Goal: Task Accomplishment & Management: Manage account settings

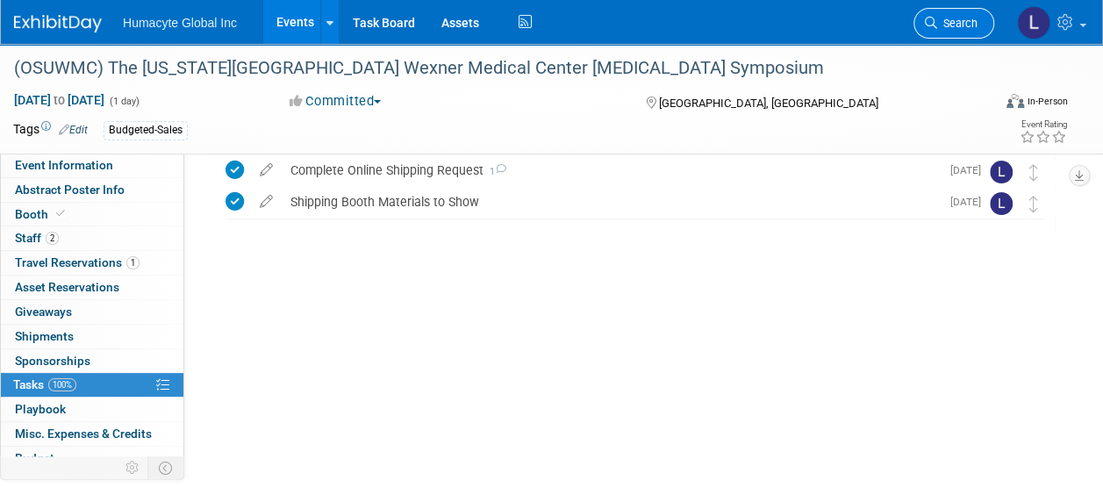
click at [949, 26] on span "Search" at bounding box center [957, 23] width 40 height 13
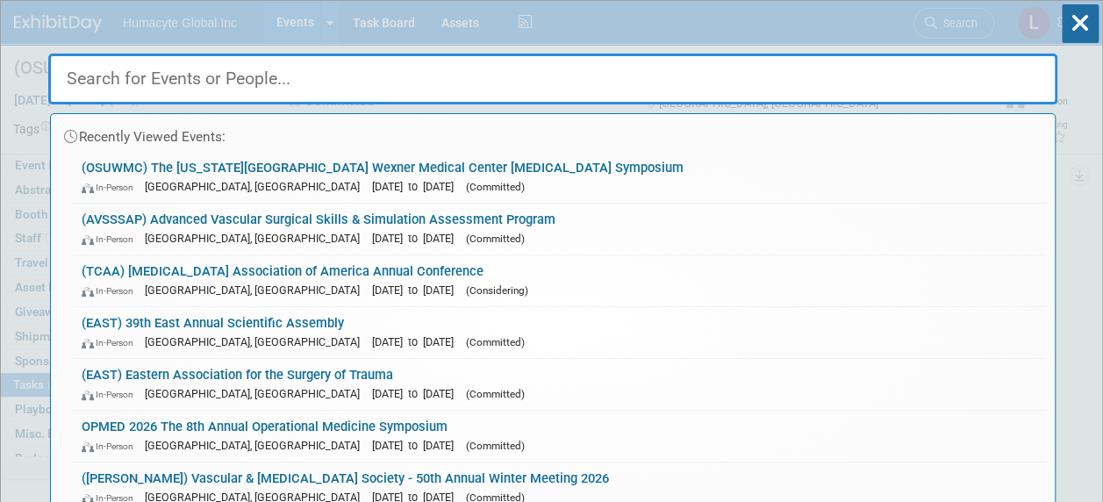
click at [192, 65] on input "text" at bounding box center [552, 79] width 1009 height 51
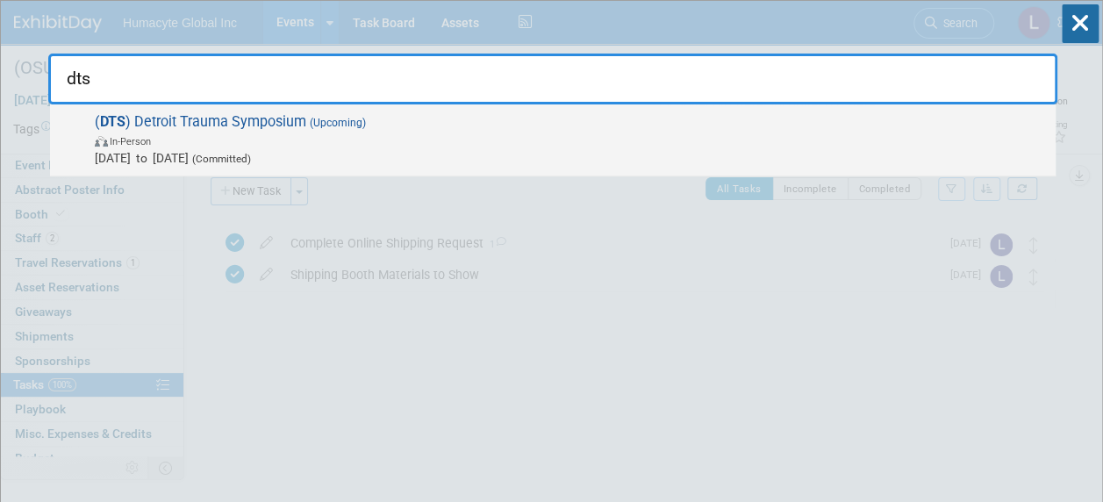
type input "dts"
click at [249, 139] on span "In-Person" at bounding box center [571, 141] width 952 height 18
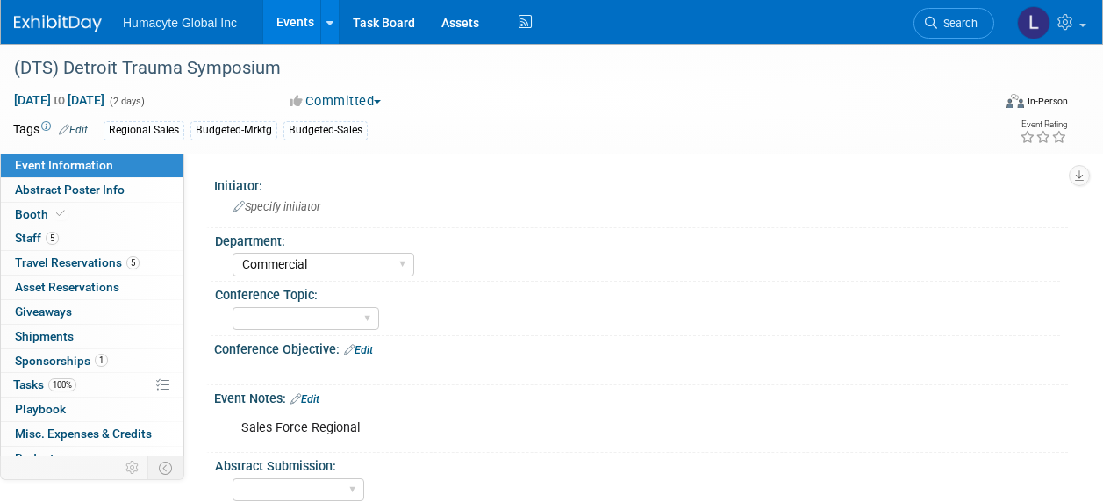
select select "Commercial"
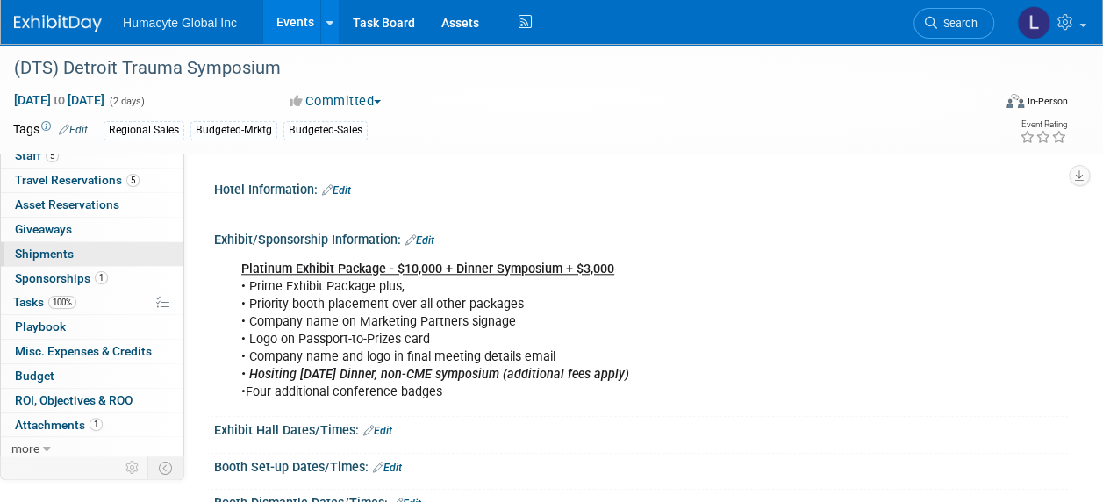
scroll to position [790, 0]
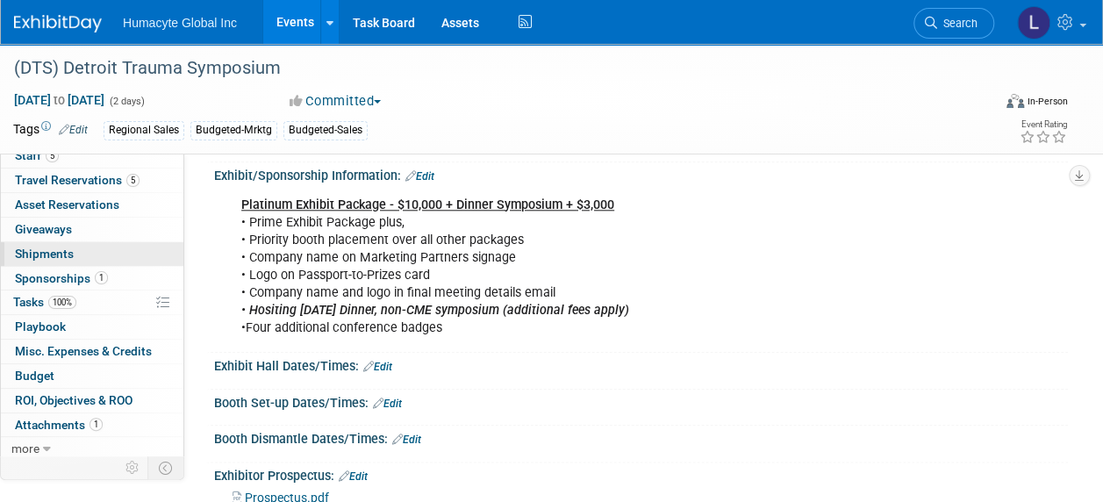
click at [46, 260] on link "0 Shipments 0" at bounding box center [92, 254] width 182 height 24
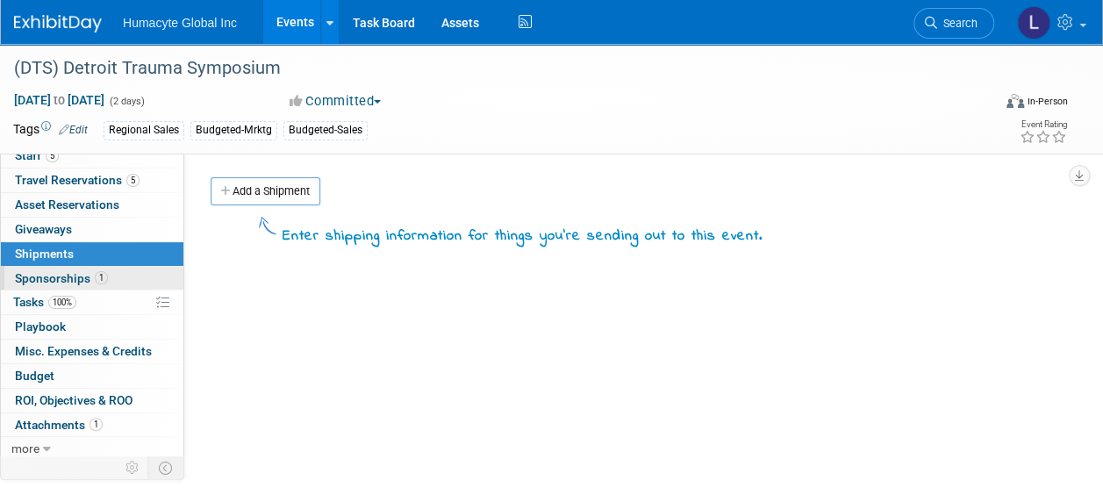
click at [45, 276] on span "Sponsorships 1" at bounding box center [61, 278] width 93 height 14
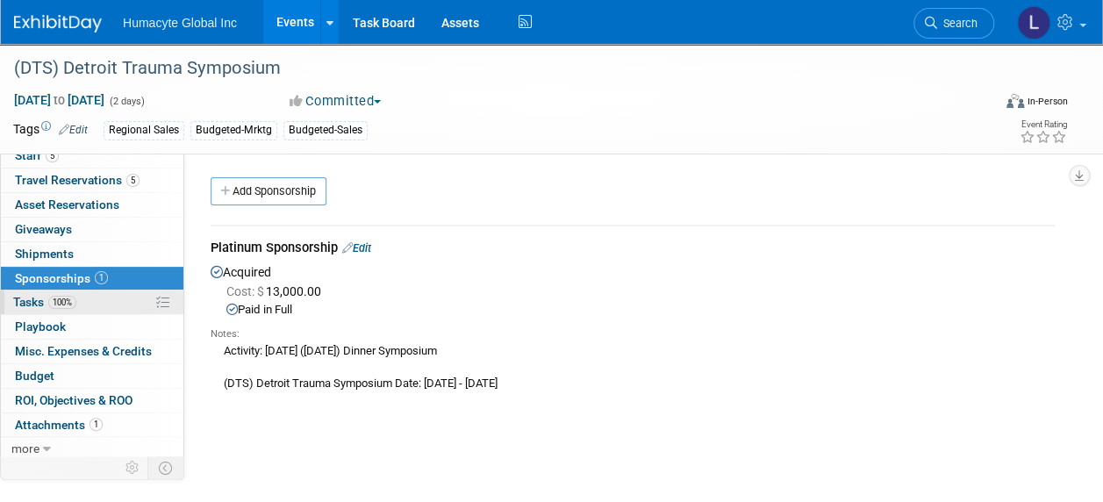
click at [33, 304] on span "Tasks 100%" at bounding box center [44, 302] width 63 height 14
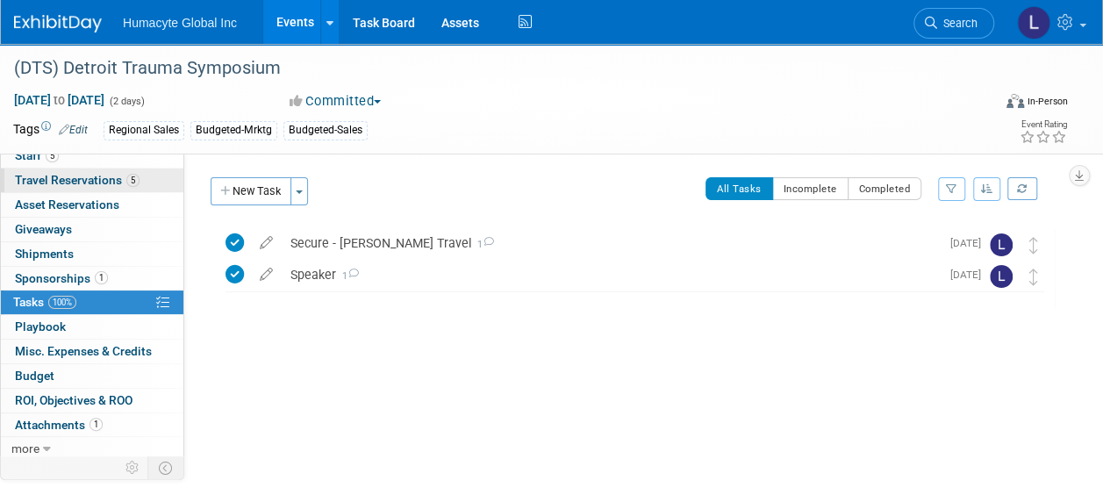
click at [52, 183] on span "Travel Reservations 5" at bounding box center [77, 180] width 125 height 14
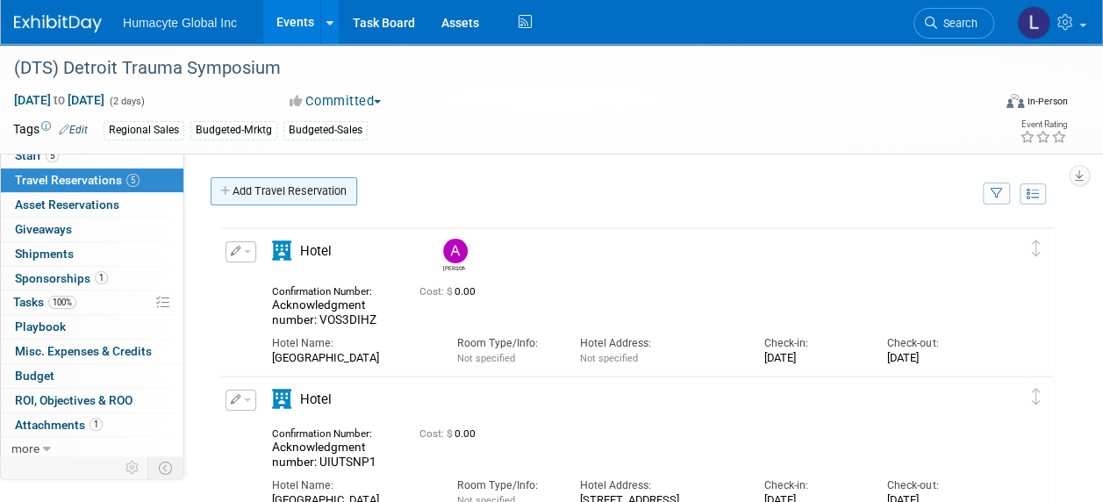
click at [263, 190] on link "Add Travel Reservation" at bounding box center [284, 191] width 147 height 28
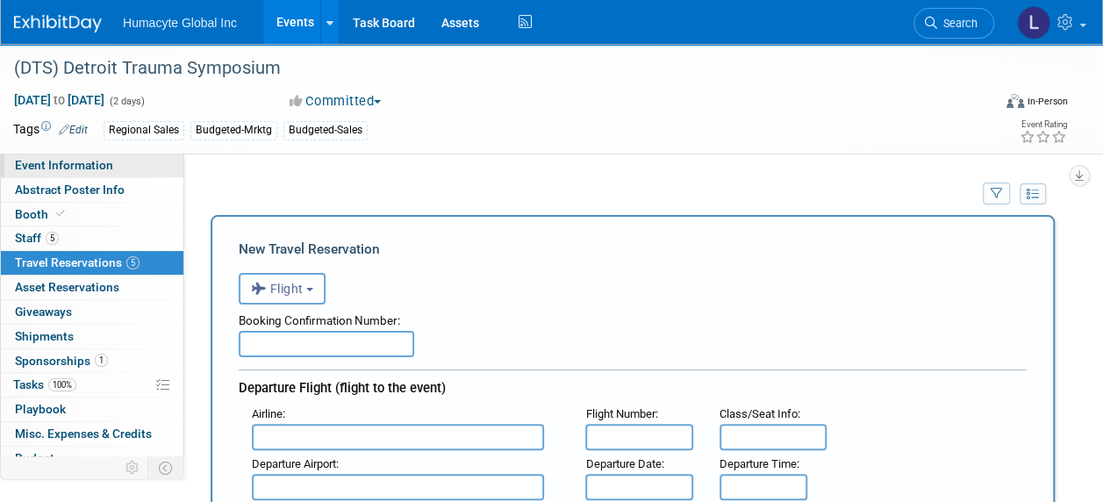
click at [35, 168] on span "Event Information" at bounding box center [64, 165] width 98 height 14
select select "Commercial"
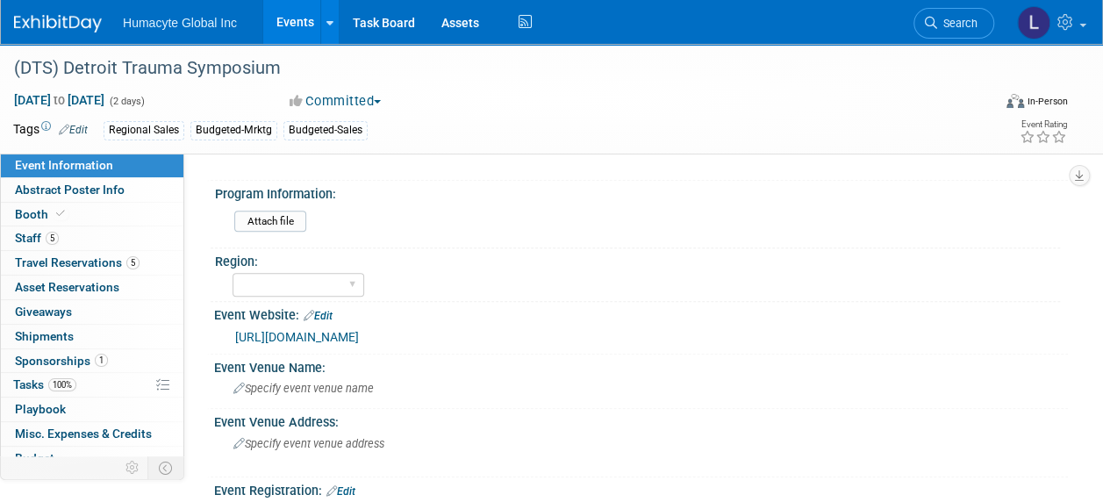
scroll to position [439, 0]
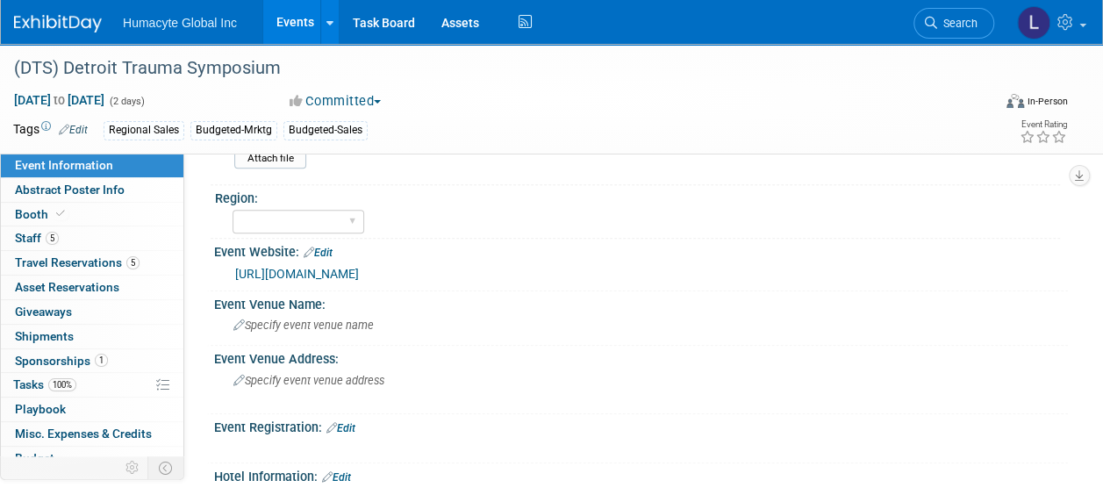
click at [323, 268] on link "[URL][DOMAIN_NAME]" at bounding box center [297, 274] width 124 height 14
click at [581, 111] on div "[DATE] to [DATE] (2 days) [DATE] to [DATE] Committed Committed Considering Not …" at bounding box center [540, 104] width 1081 height 26
click at [22, 246] on link "5 Staff 5" at bounding box center [92, 238] width 182 height 24
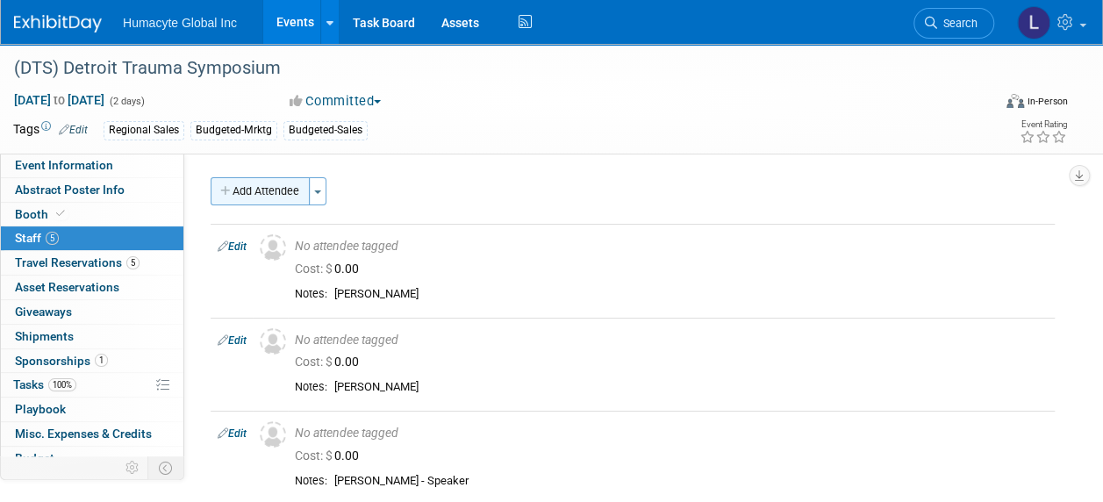
click at [265, 197] on button "Add Attendee" at bounding box center [260, 191] width 99 height 28
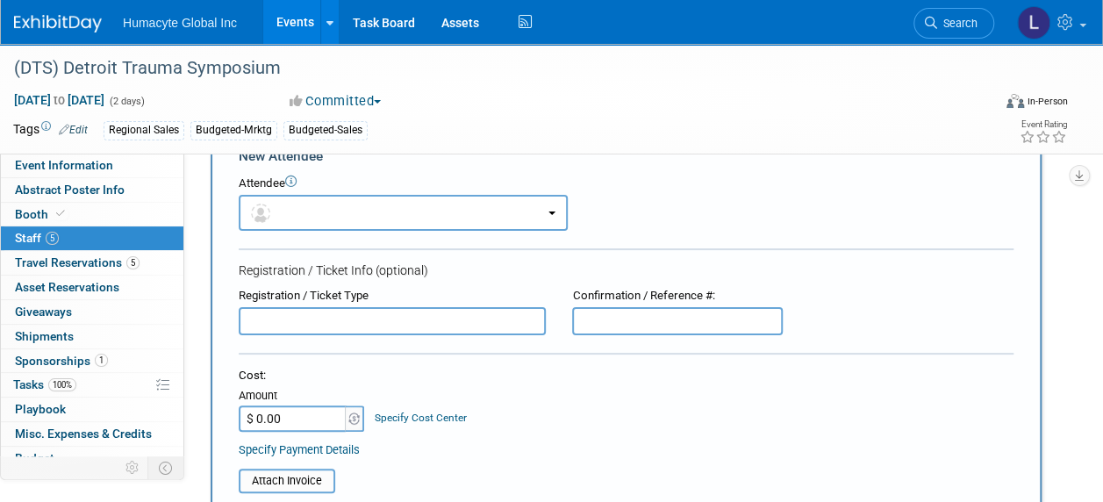
scroll to position [88, 0]
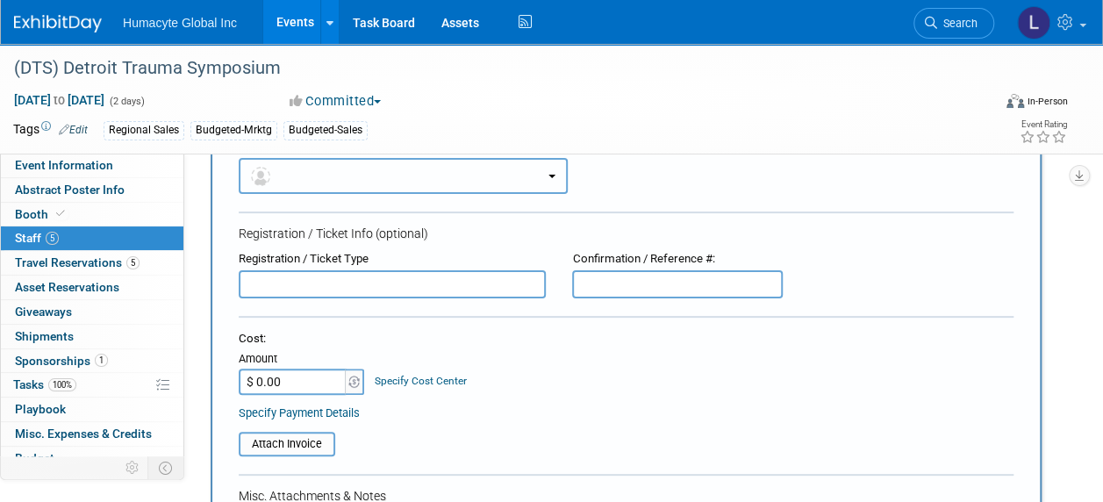
click at [266, 184] on button "button" at bounding box center [403, 176] width 329 height 36
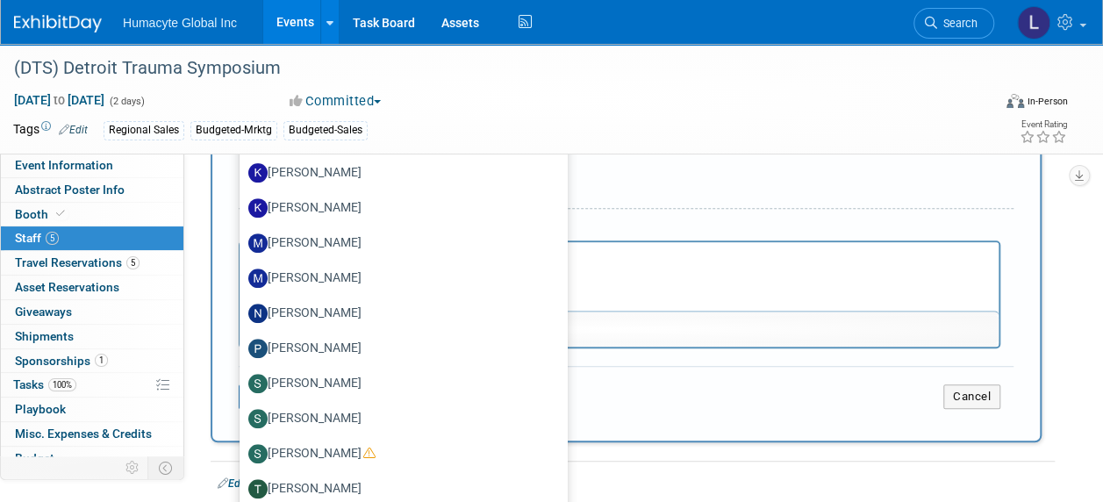
scroll to position [526, 0]
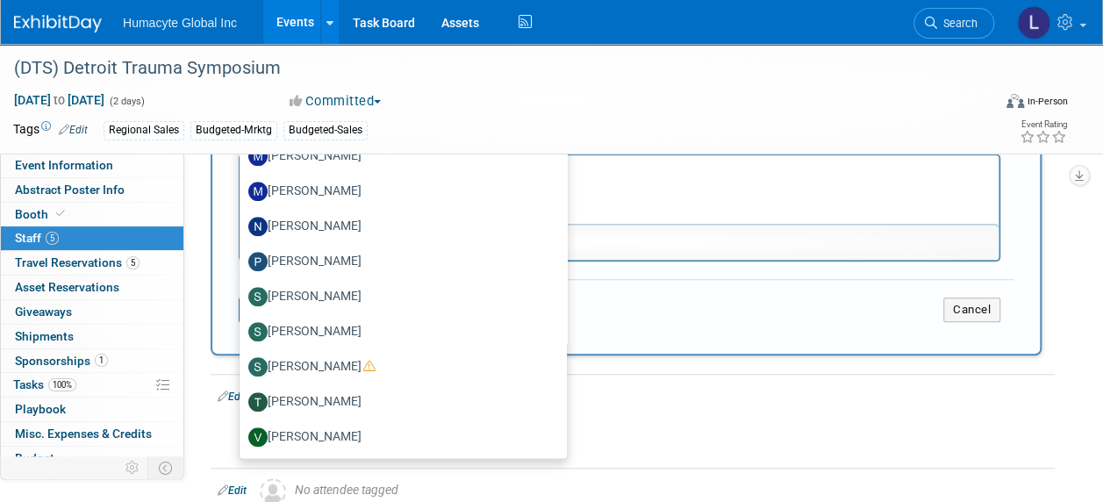
click at [630, 294] on div "Save Cancel" at bounding box center [626, 307] width 775 height 56
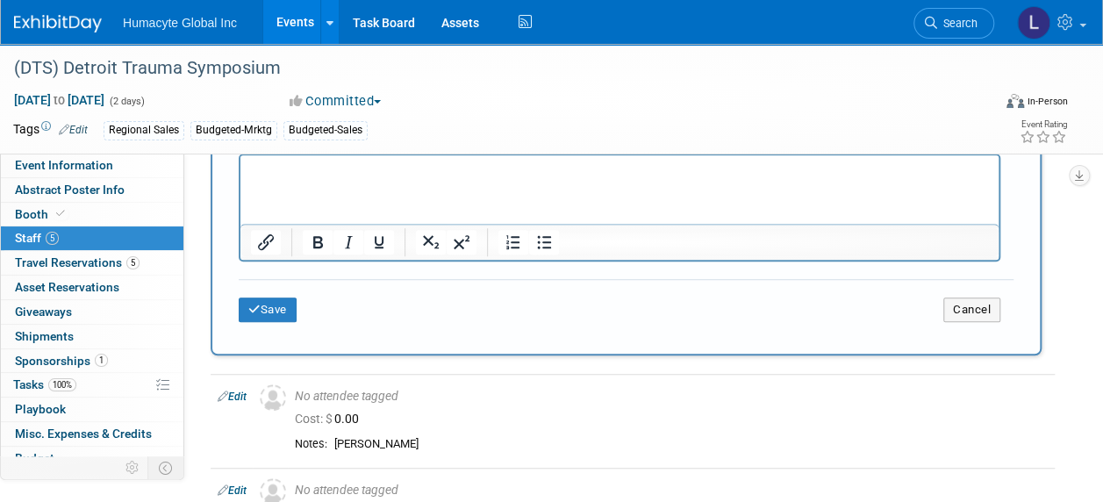
click at [270, 180] on html at bounding box center [619, 167] width 758 height 25
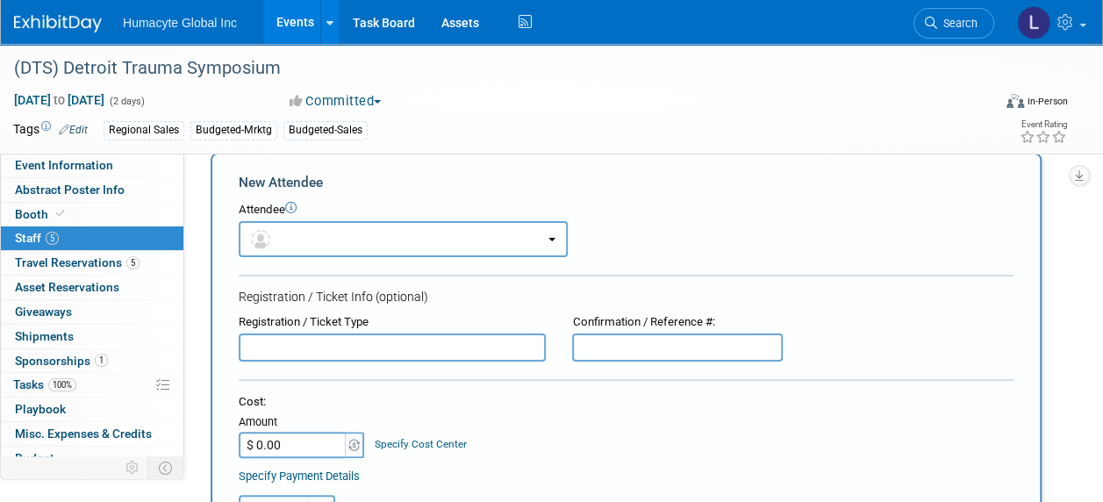
scroll to position [0, 0]
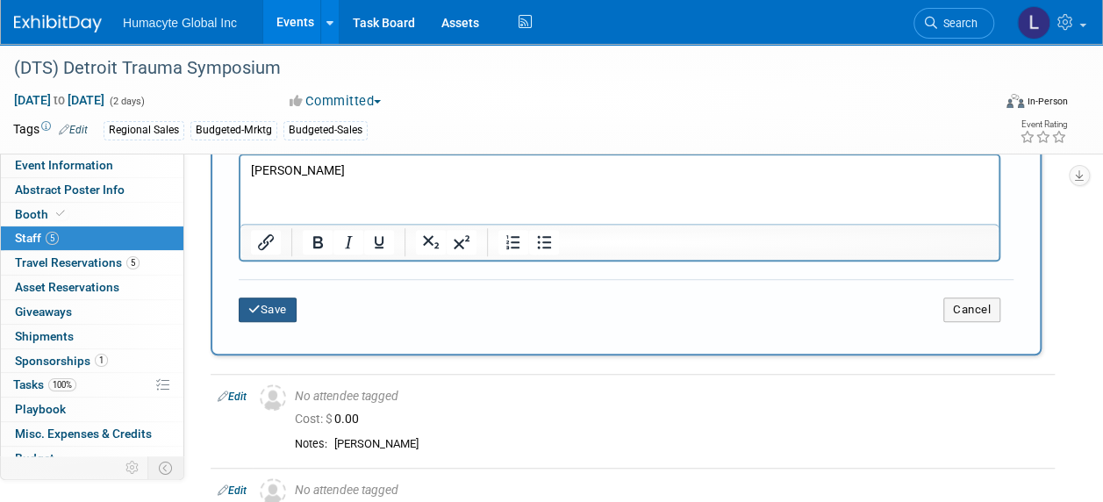
click at [253, 304] on icon "submit" at bounding box center [254, 309] width 12 height 11
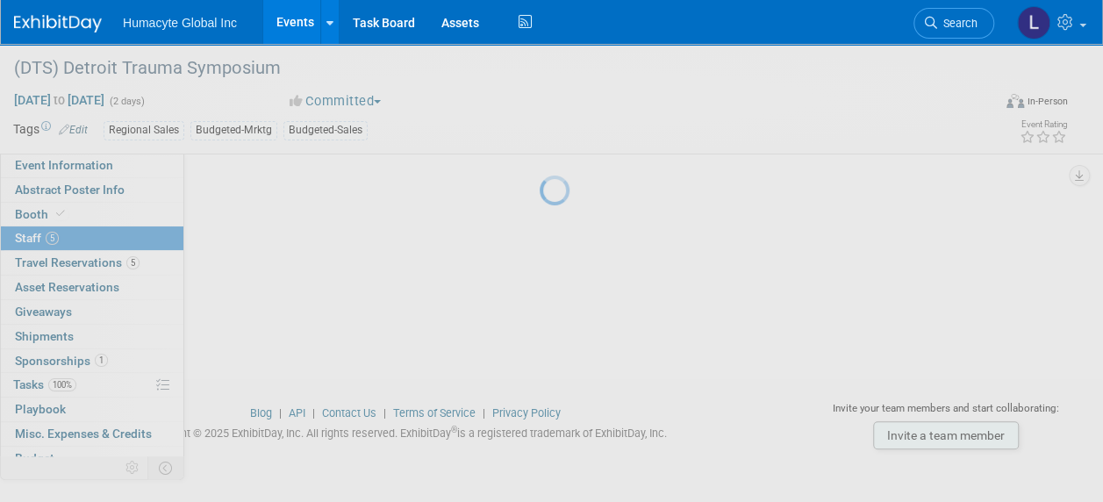
scroll to position [451, 0]
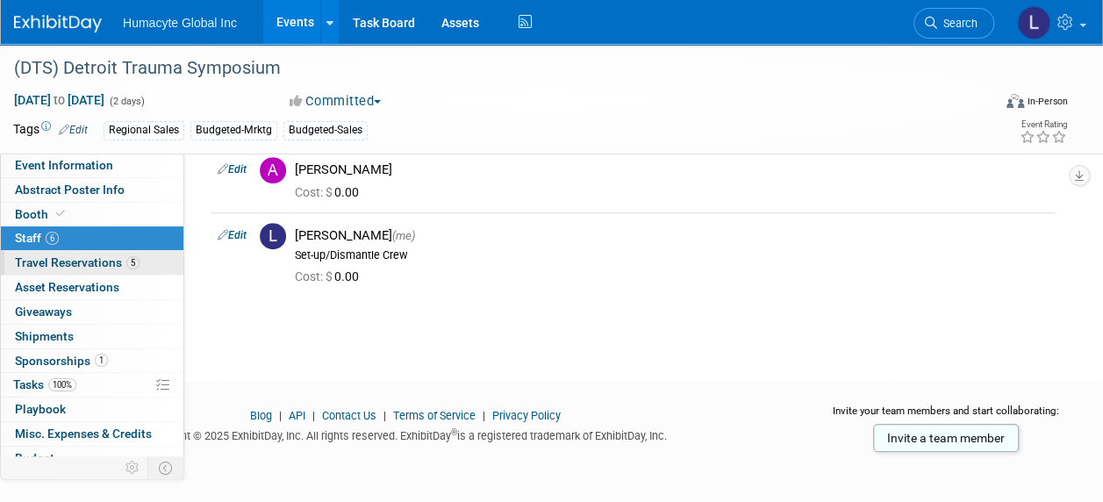
click at [41, 255] on span "Travel Reservations 5" at bounding box center [77, 262] width 125 height 14
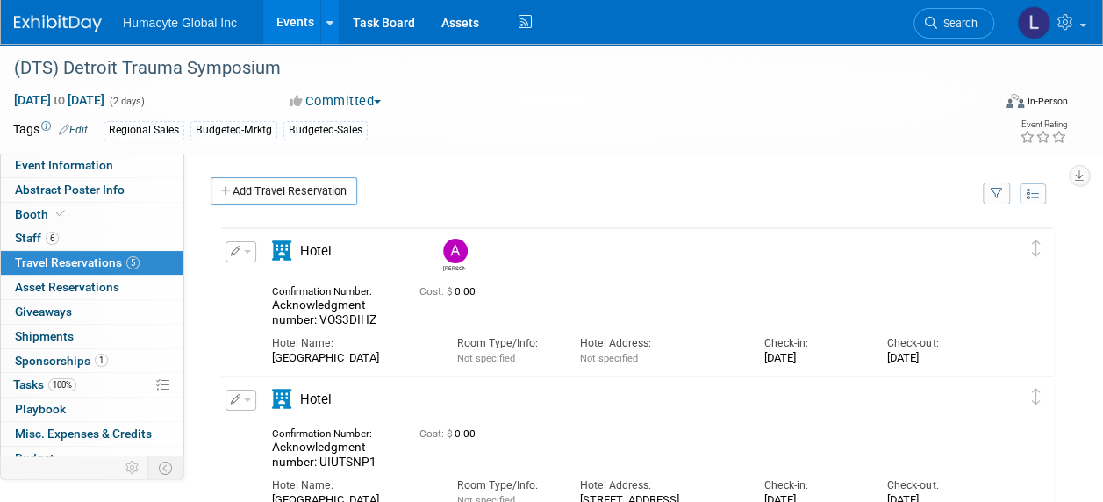
scroll to position [0, 0]
click at [309, 197] on link "Add Travel Reservation" at bounding box center [284, 191] width 147 height 28
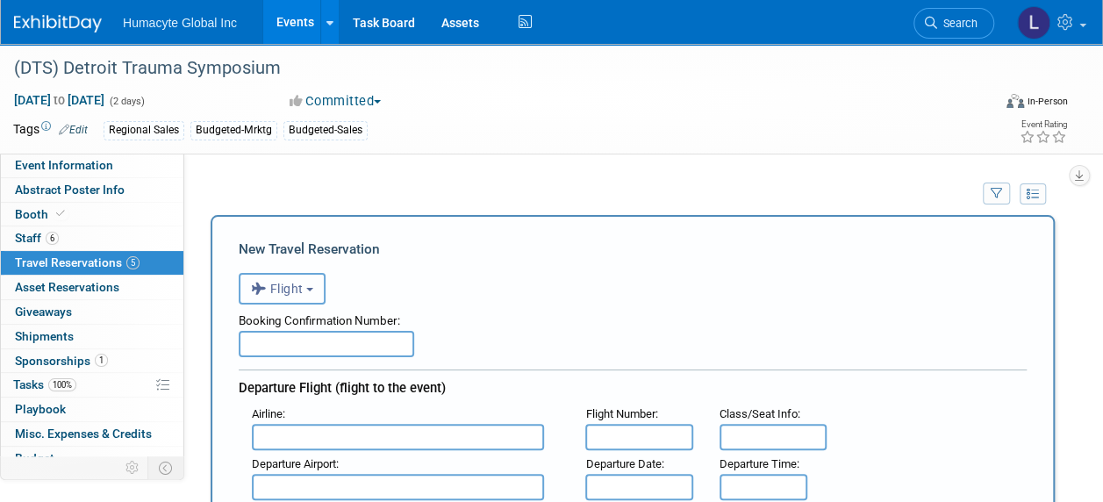
click at [295, 278] on button "Flight" at bounding box center [282, 289] width 87 height 32
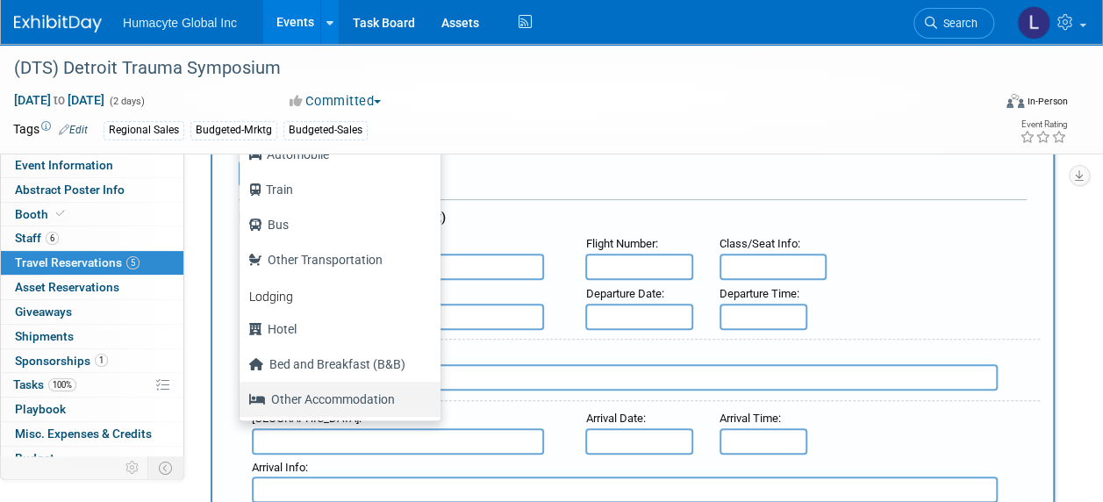
scroll to position [175, 0]
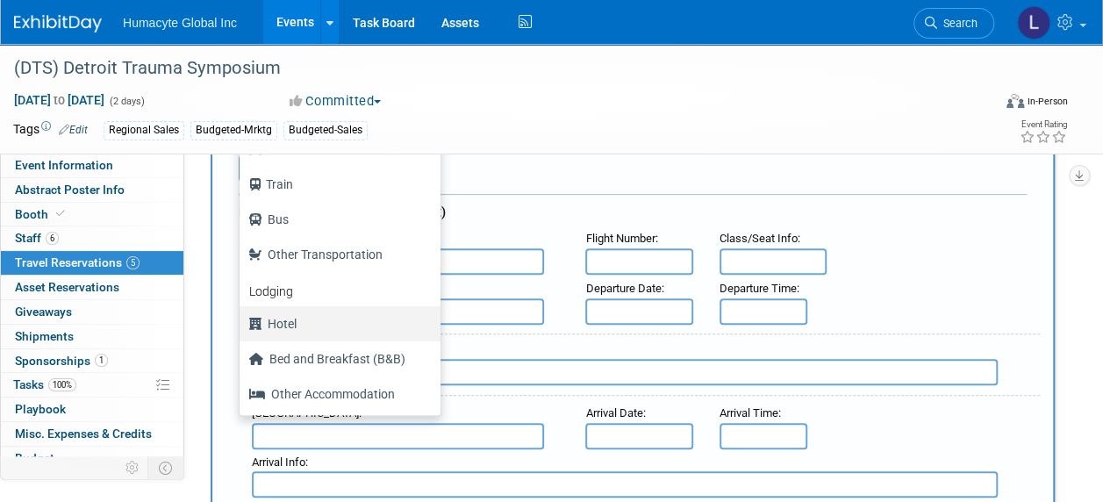
click at [288, 322] on label "Hotel" at bounding box center [335, 324] width 175 height 28
click at [242, 322] on input "Hotel" at bounding box center [236, 321] width 11 height 11
select select "6"
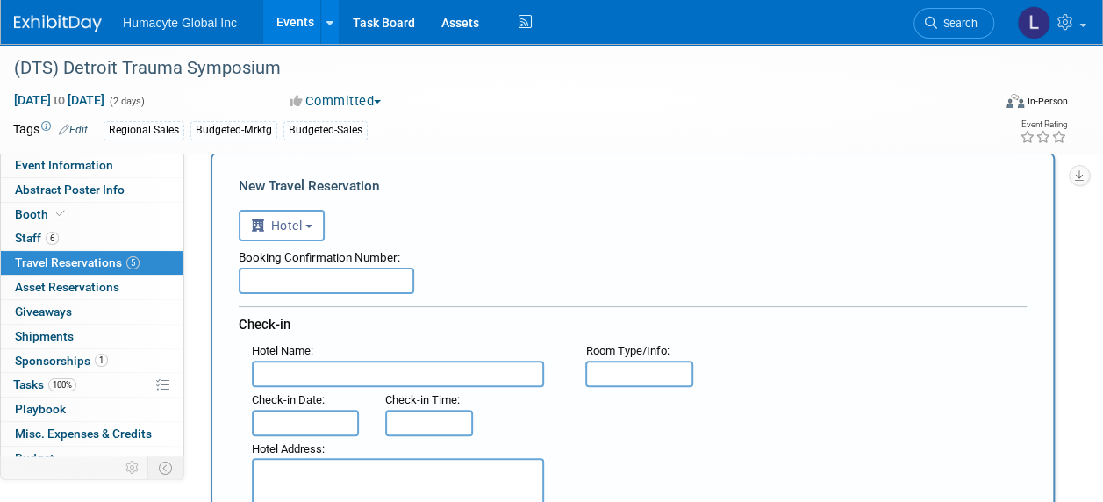
scroll to position [0, 0]
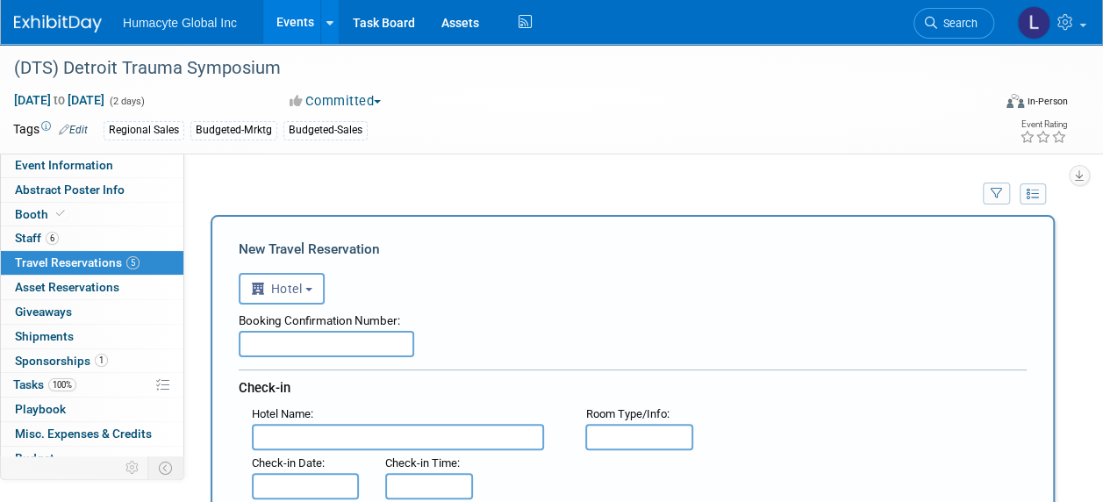
click at [306, 344] on input "text" at bounding box center [326, 344] width 175 height 26
paste input "Acknowledgment number: ICTFXMPP"
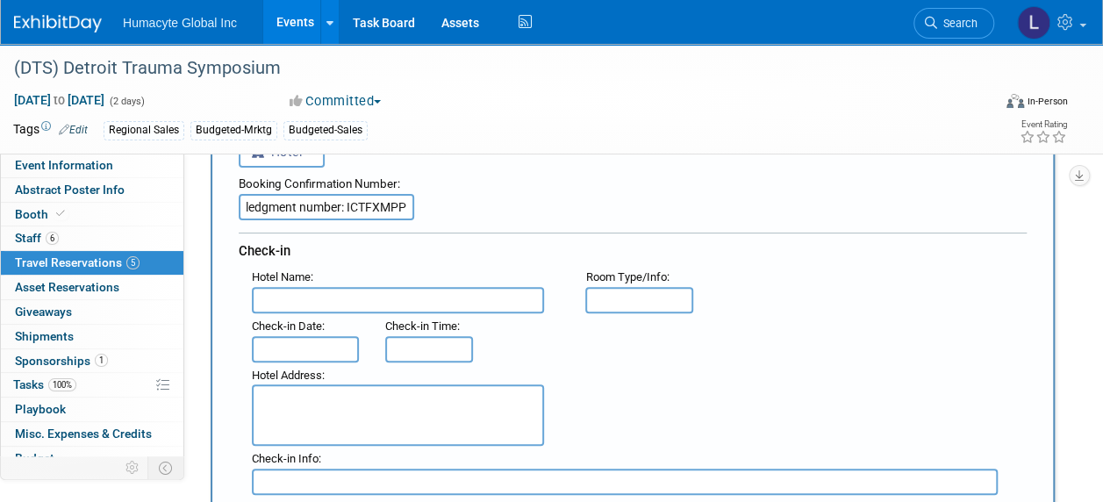
scroll to position [263, 0]
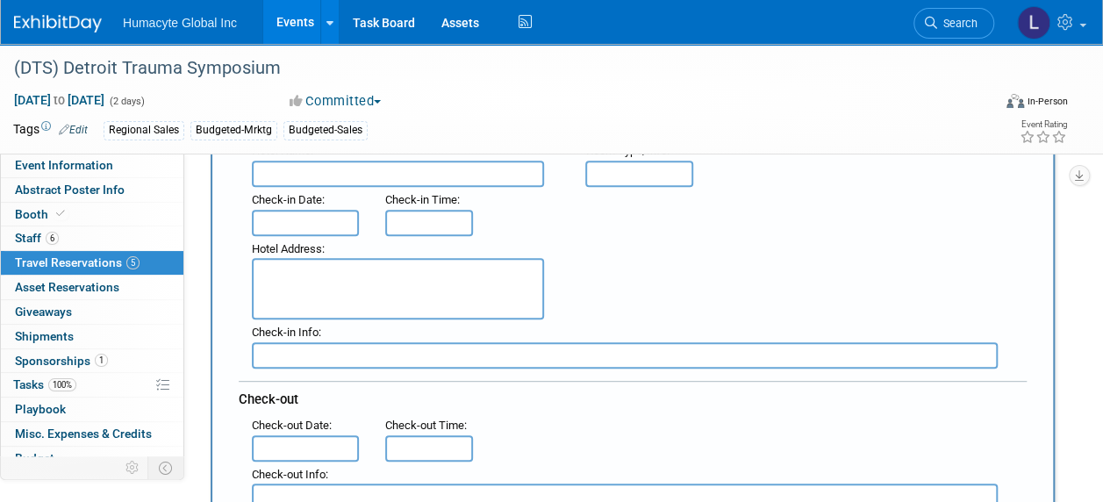
type input "Acknowledgment number: ICTFXMPP"
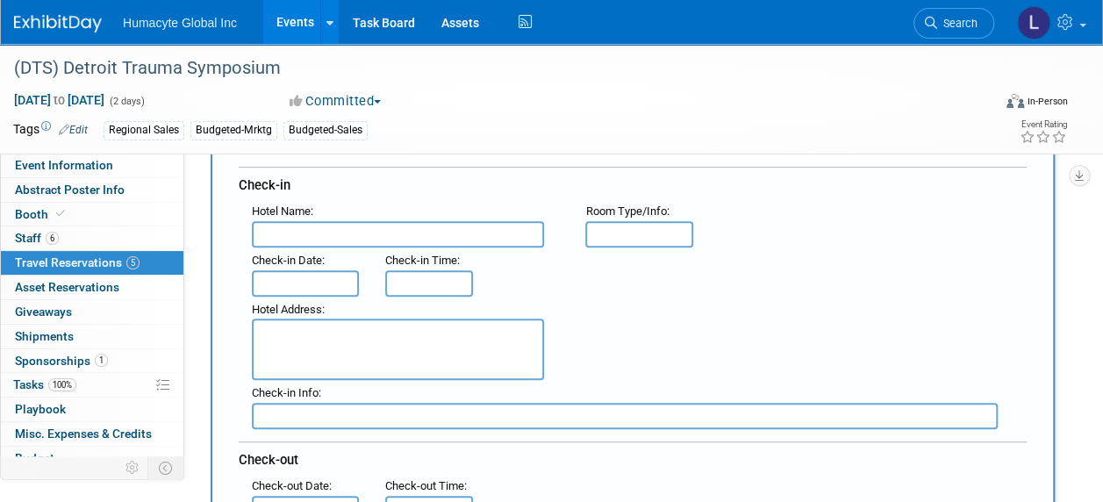
scroll to position [175, 0]
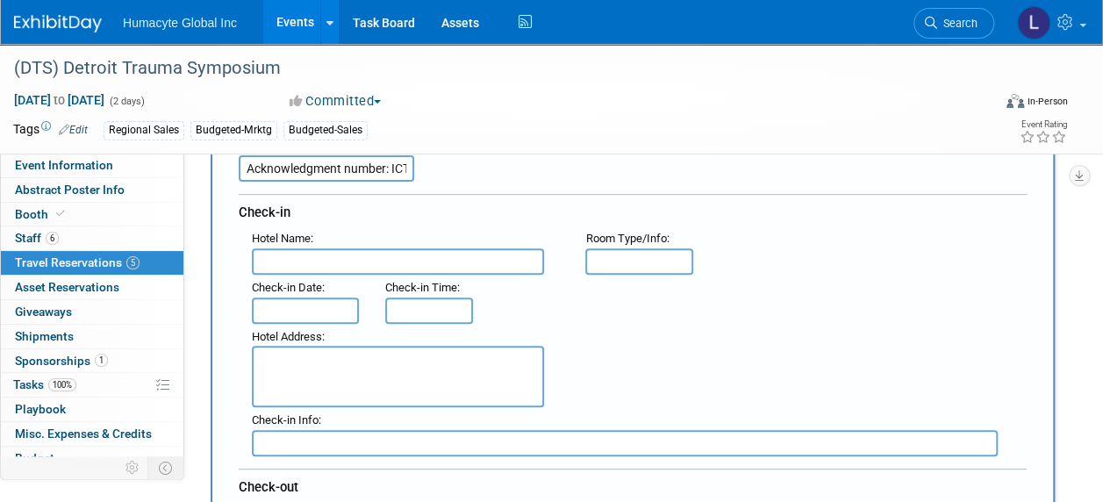
click at [353, 254] on input "text" at bounding box center [398, 261] width 292 height 26
paste input "[GEOGRAPHIC_DATA]"
type input "[GEOGRAPHIC_DATA]"
click at [262, 330] on span "Hotel Address" at bounding box center [287, 336] width 70 height 13
click at [268, 311] on input "text" at bounding box center [305, 310] width 107 height 26
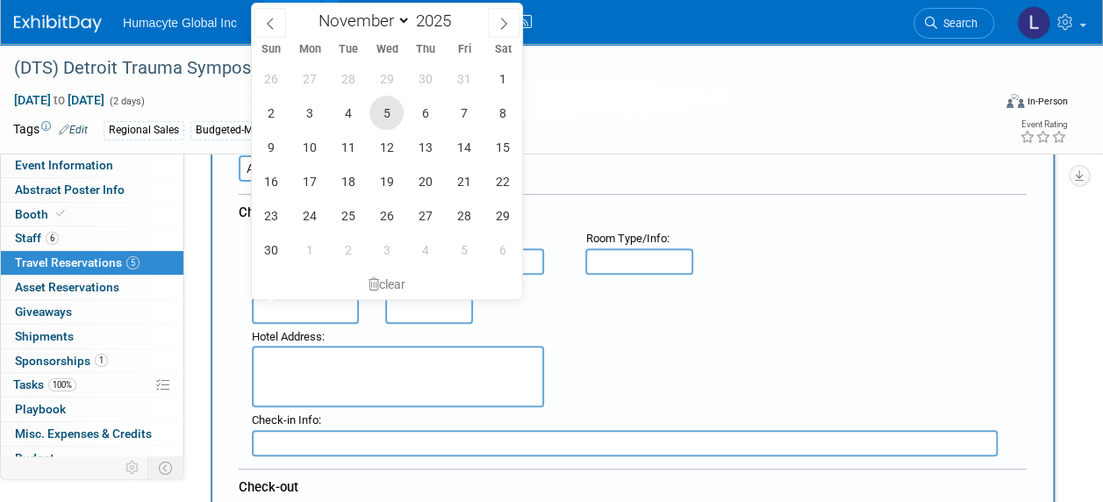
click at [388, 110] on span "5" at bounding box center [386, 113] width 34 height 34
type input "[DATE]"
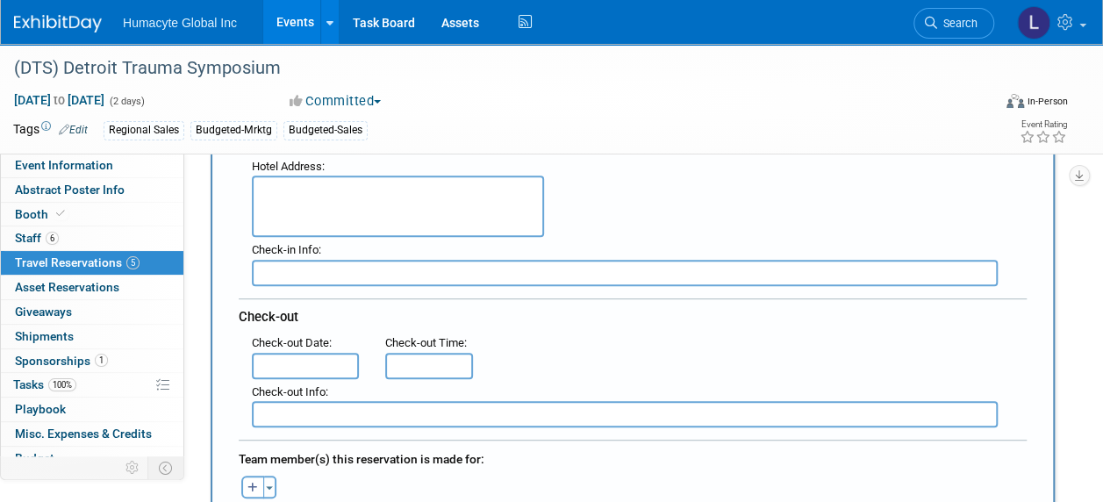
scroll to position [351, 0]
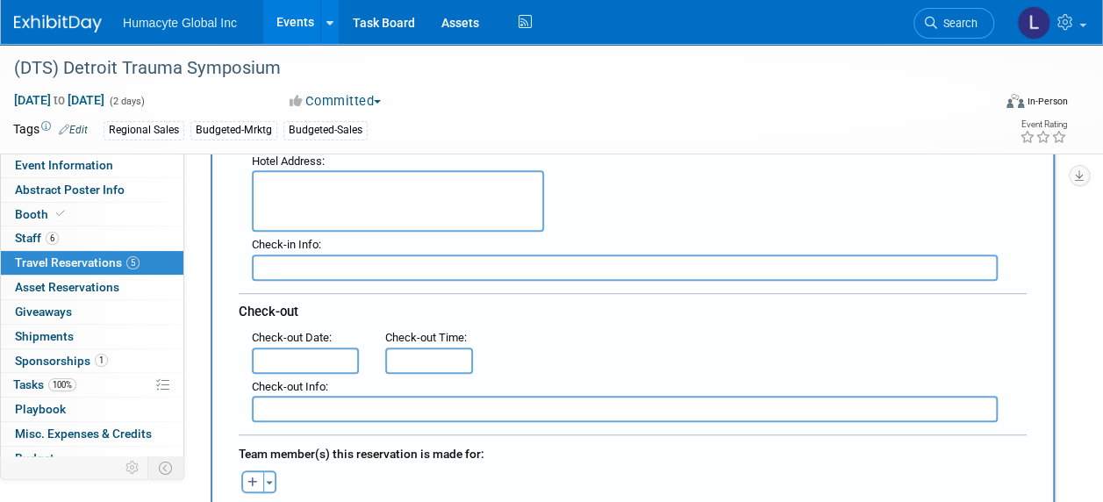
click at [285, 361] on input "text" at bounding box center [305, 360] width 107 height 26
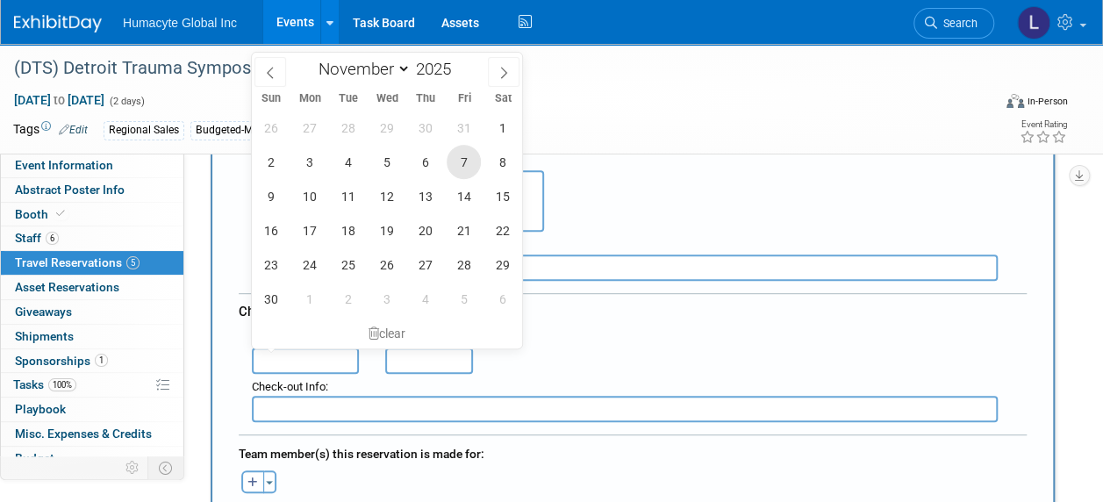
click at [472, 160] on span "7" at bounding box center [464, 162] width 34 height 34
type input "[DATE]"
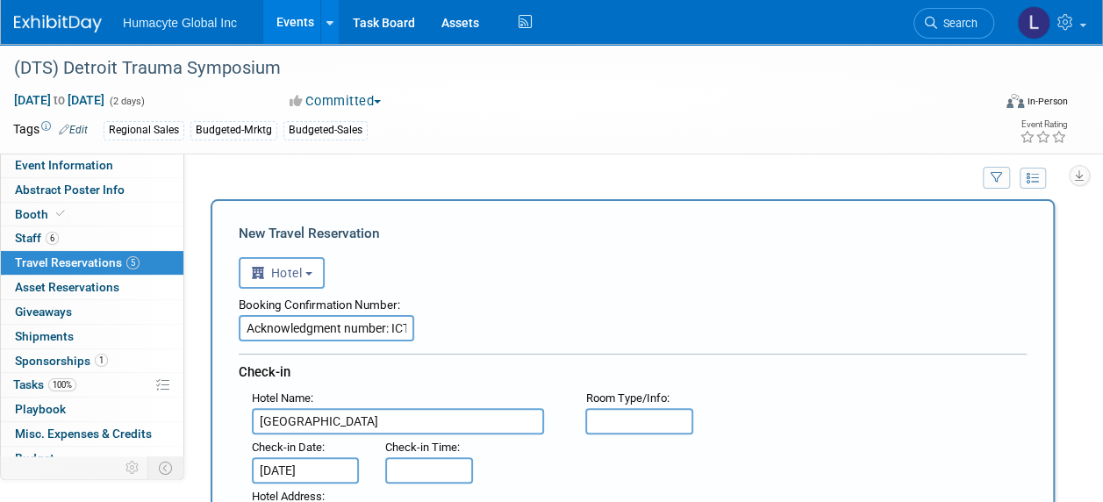
scroll to position [263, 0]
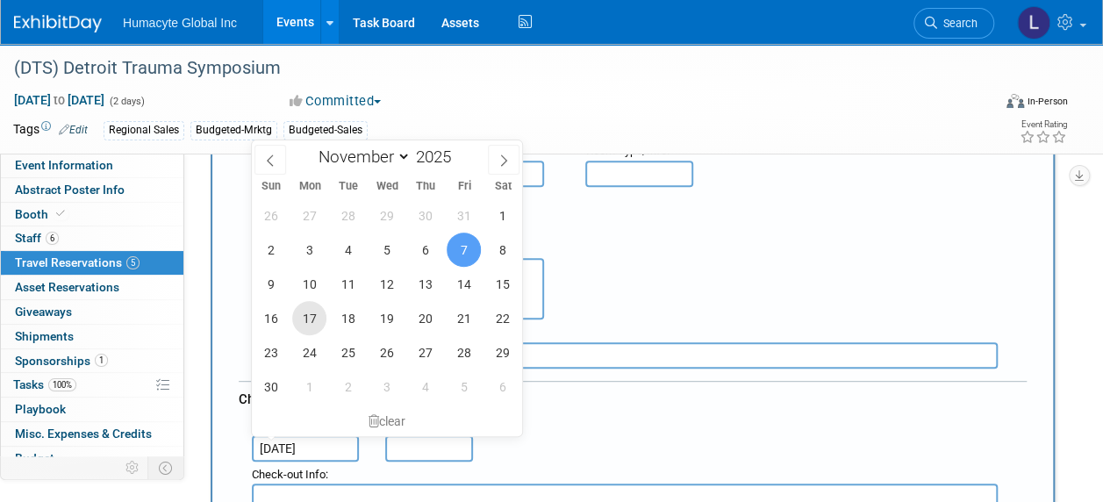
click at [319, 291] on div "26 27 28 29 30 31 1 2 3 4 5 6 7 8 9 10 11 12 13 14 15 16 17 18 19 20 21 22 23 2…" at bounding box center [387, 300] width 270 height 205
click at [704, 267] on div "Hotel Address :" at bounding box center [639, 278] width 801 height 84
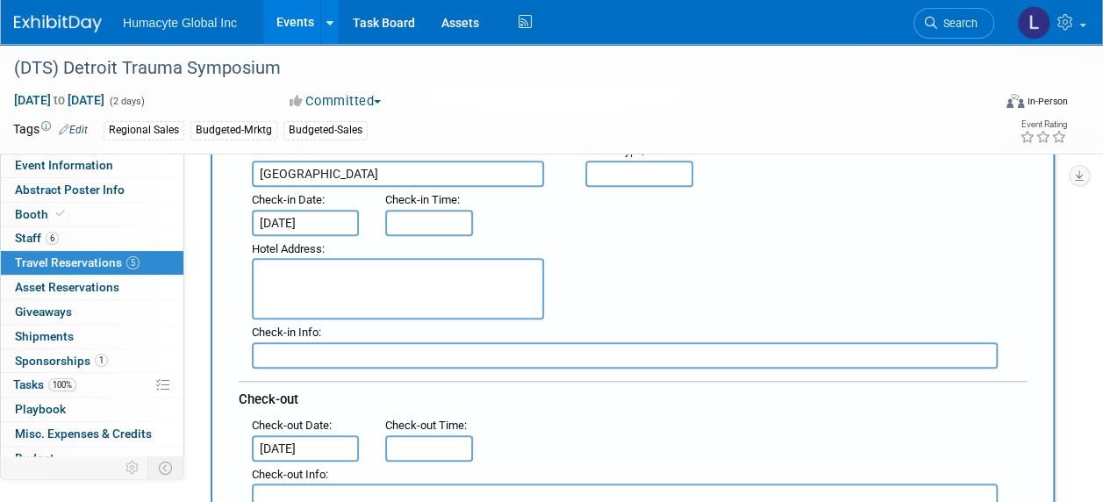
click at [377, 253] on div "Hotel Address :" at bounding box center [405, 249] width 307 height 19
click at [372, 267] on textarea at bounding box center [398, 288] width 292 height 61
paste textarea "[STREET_ADDRESS] [EMAIL_ADDRESS][DOMAIN_NAME]"
type textarea "[STREET_ADDRESS] [EMAIL_ADDRESS][DOMAIN_NAME]"
click at [716, 323] on div "Check-in Info :" at bounding box center [646, 332] width 788 height 19
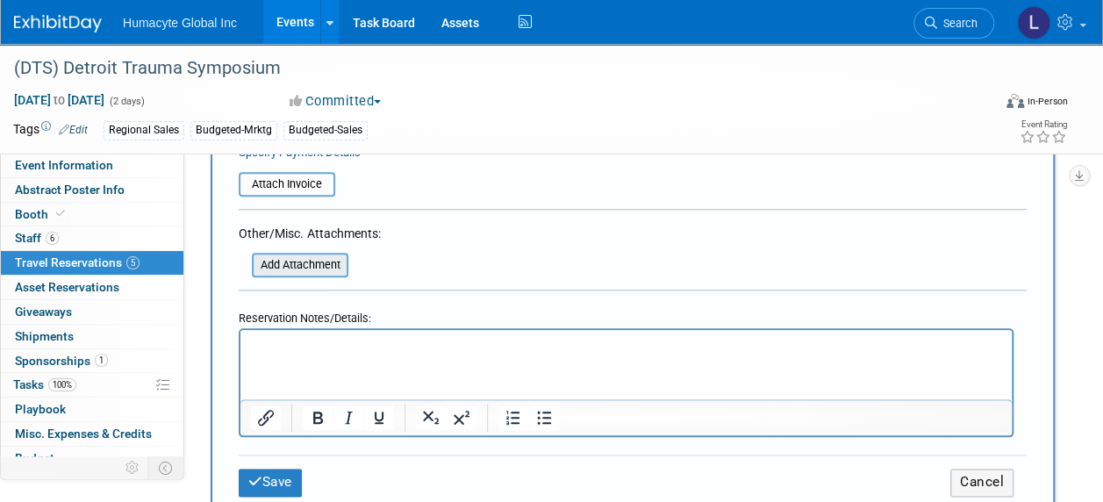
scroll to position [790, 0]
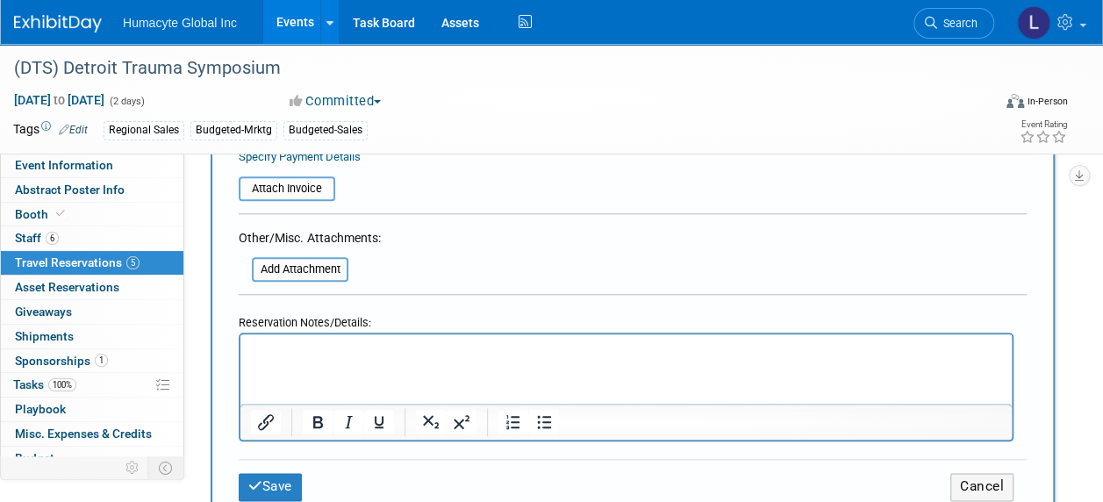
click at [309, 351] on p "Rich Text Area. Press ALT-0 for help." at bounding box center [626, 350] width 751 height 18
click at [295, 473] on button "Save" at bounding box center [270, 486] width 63 height 27
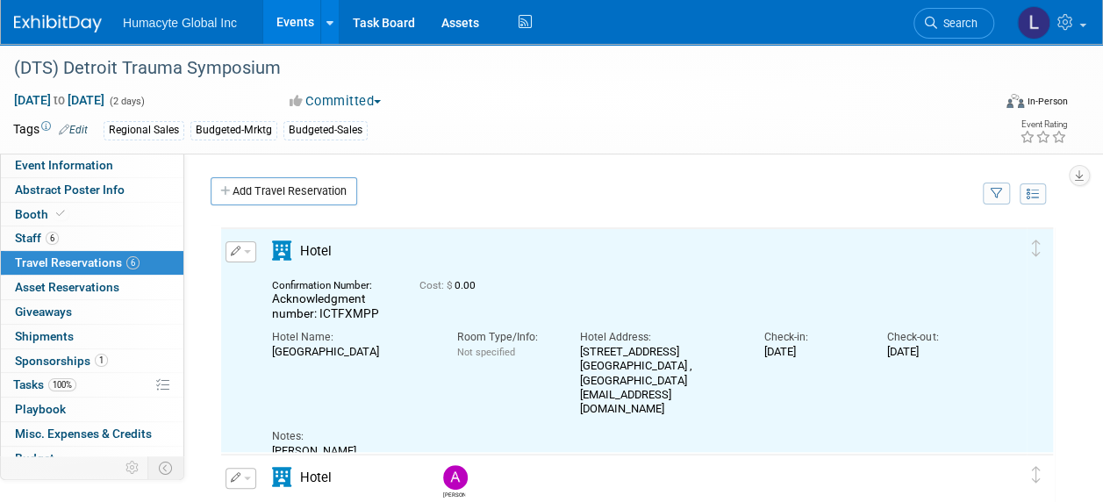
scroll to position [0, 0]
